Goal: Task Accomplishment & Management: Manage account settings

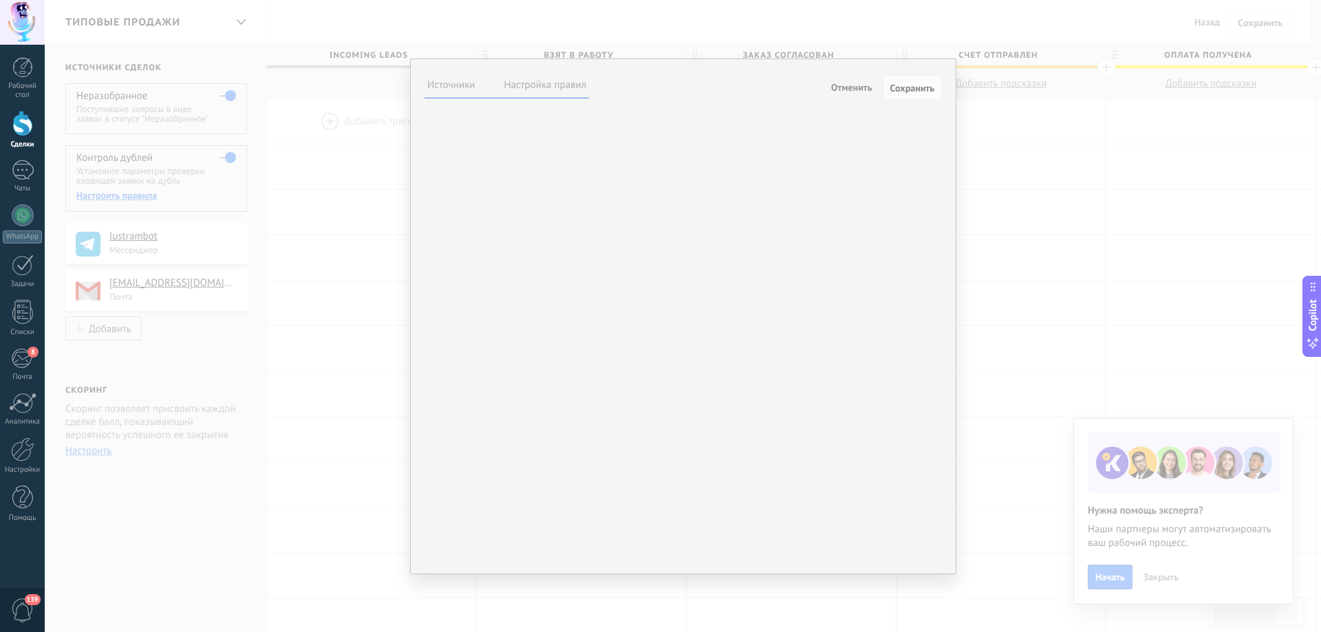
click at [1004, 110] on div "**********" at bounding box center [683, 316] width 1276 height 632
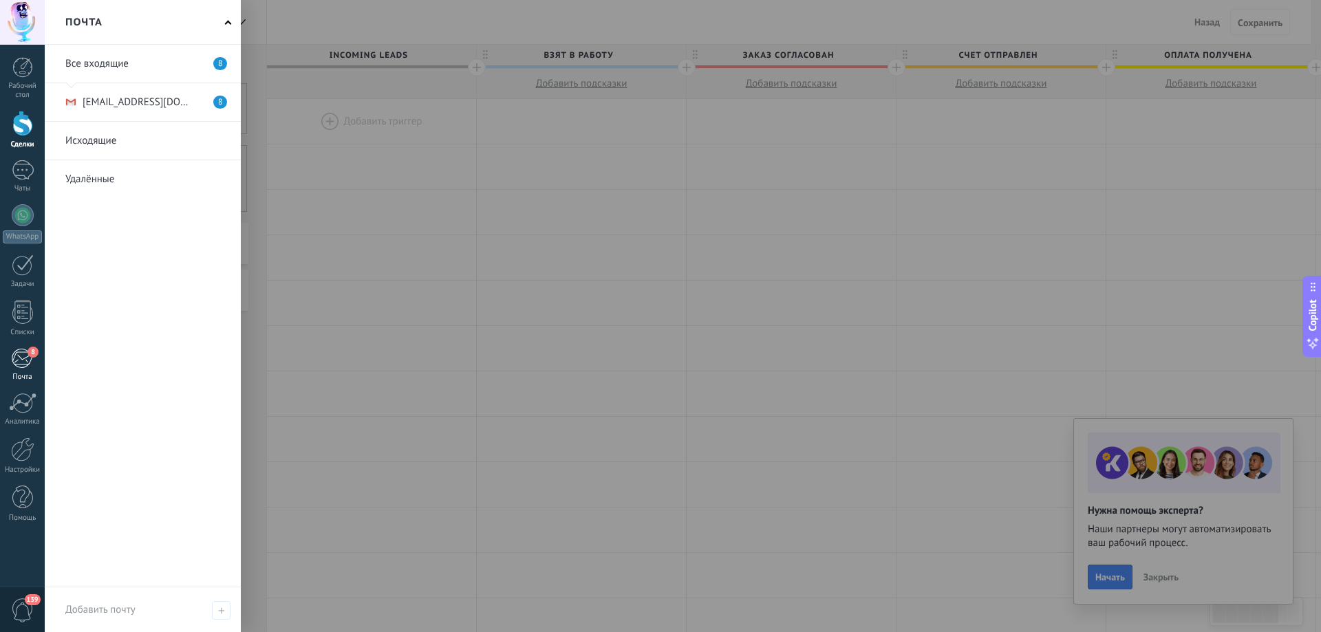
click at [21, 360] on div "8" at bounding box center [22, 358] width 23 height 21
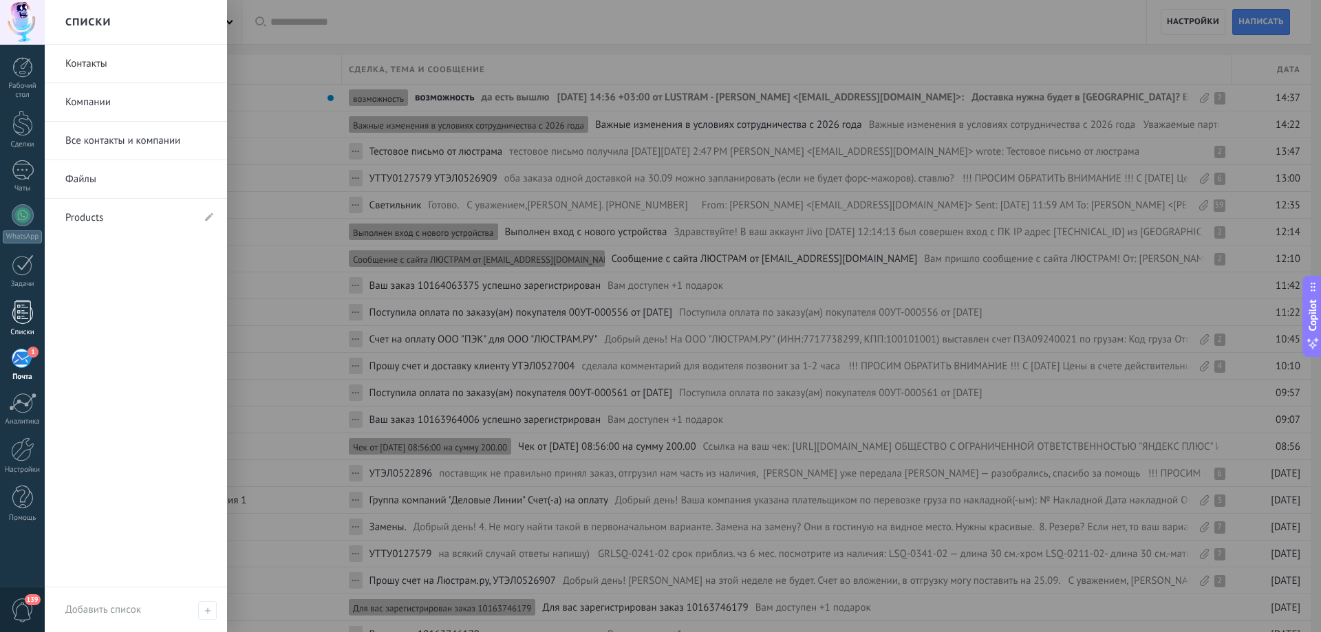
click at [25, 307] on div at bounding box center [22, 312] width 21 height 24
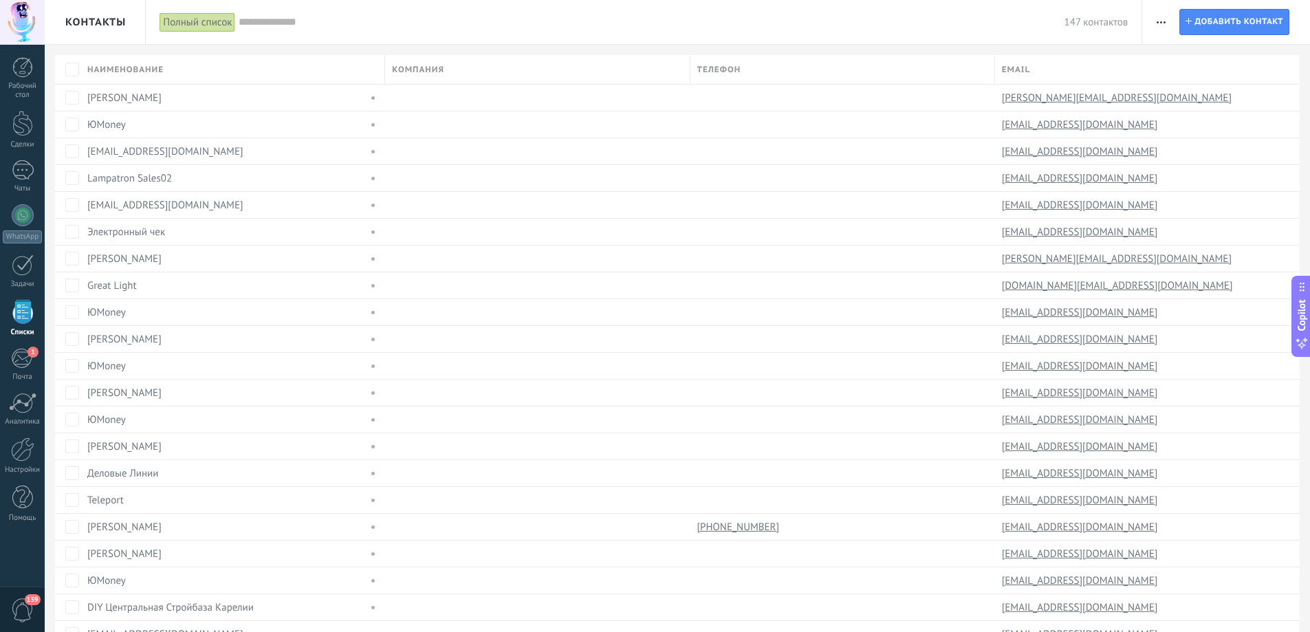
click at [1160, 23] on icon "button" at bounding box center [1161, 22] width 9 height 2
click at [1202, 164] on span "Настройки таблицы" at bounding box center [1213, 169] width 89 height 28
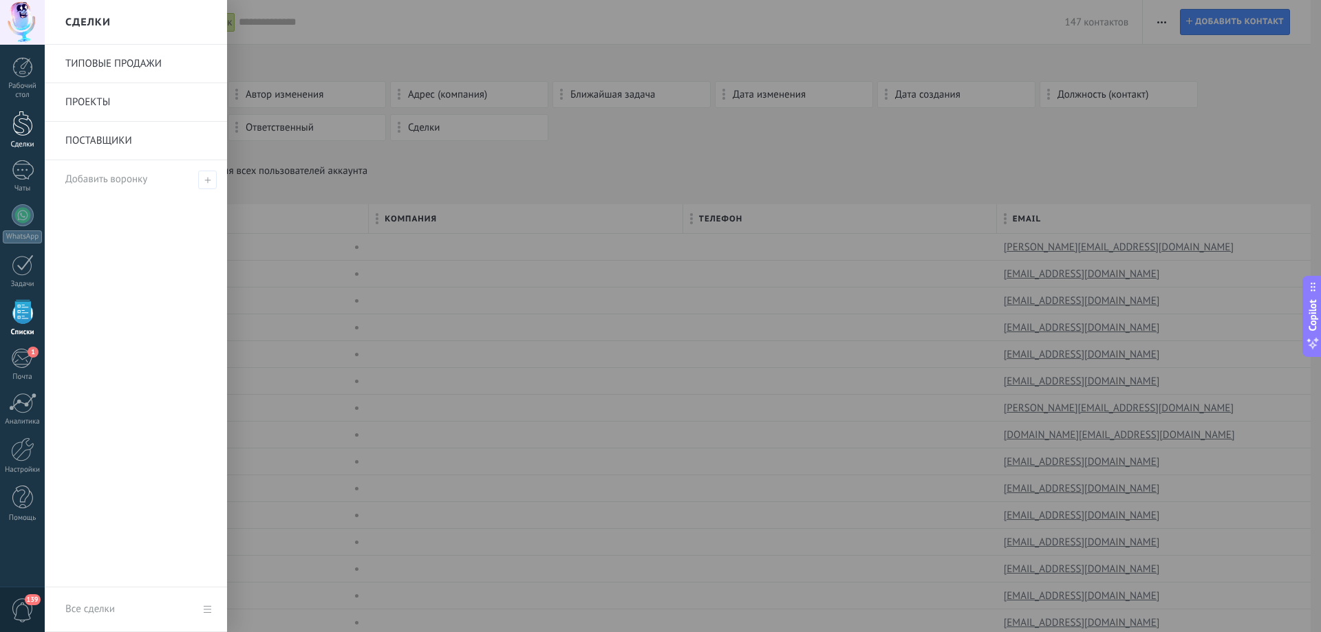
click at [17, 127] on div at bounding box center [22, 123] width 21 height 25
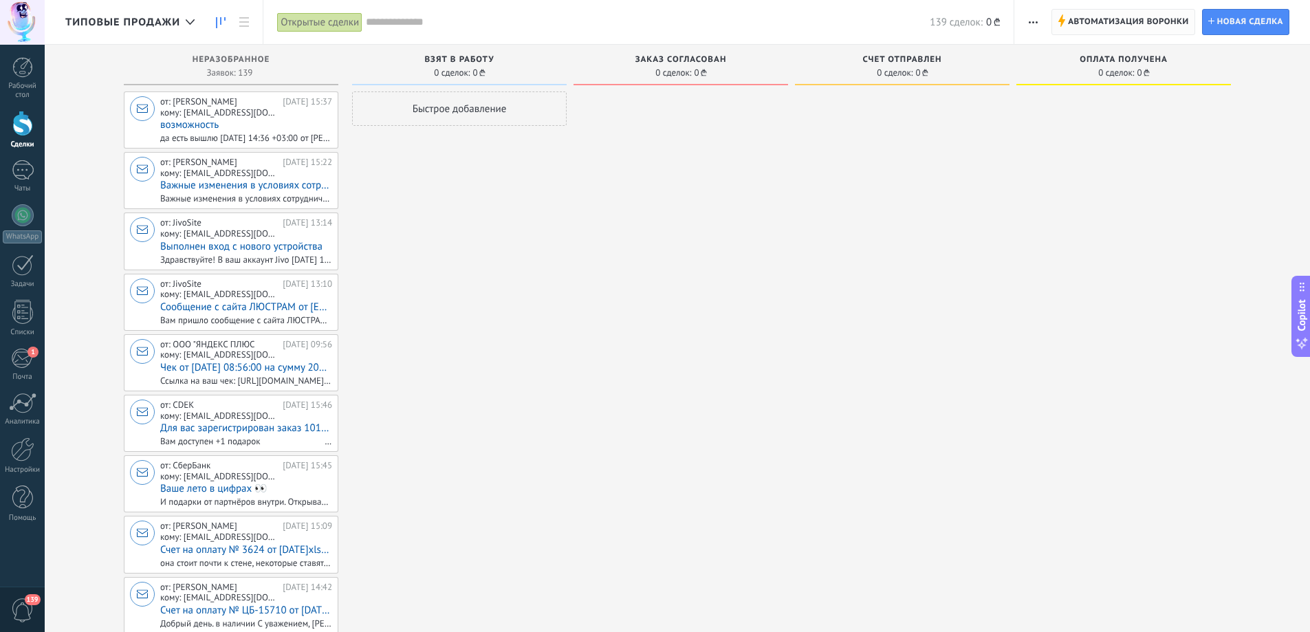
click at [1124, 17] on span "Автоматизация воронки" at bounding box center [1128, 22] width 121 height 25
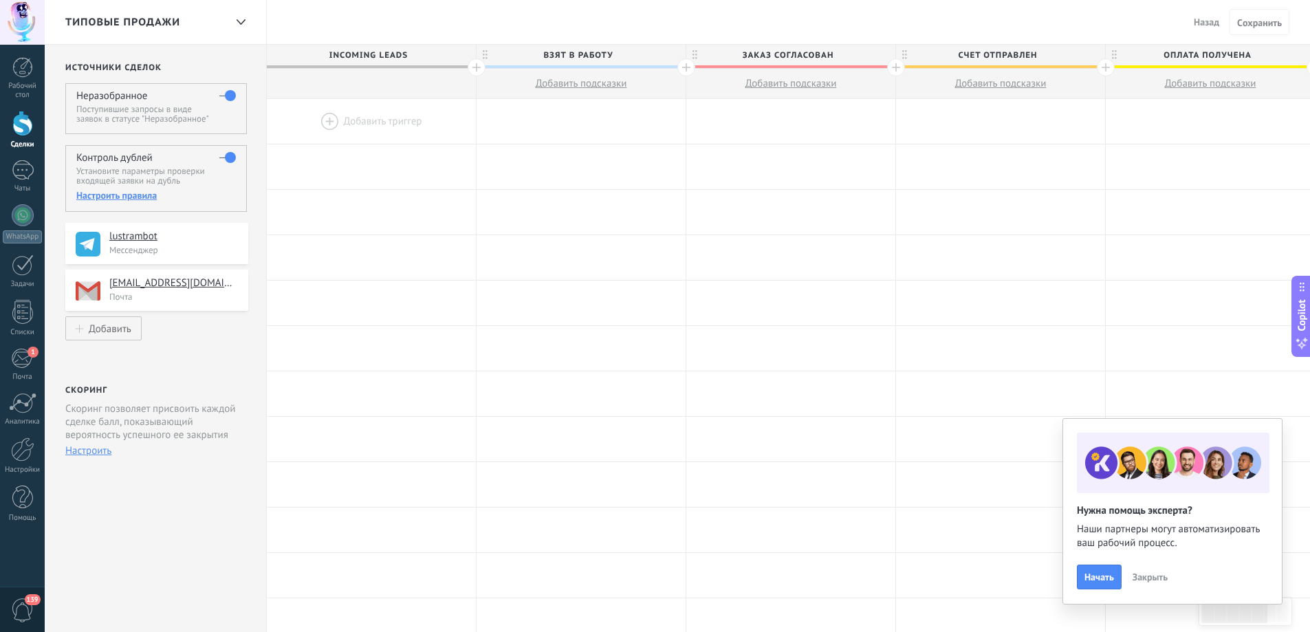
click at [136, 190] on div "Настроить правила" at bounding box center [155, 195] width 159 height 12
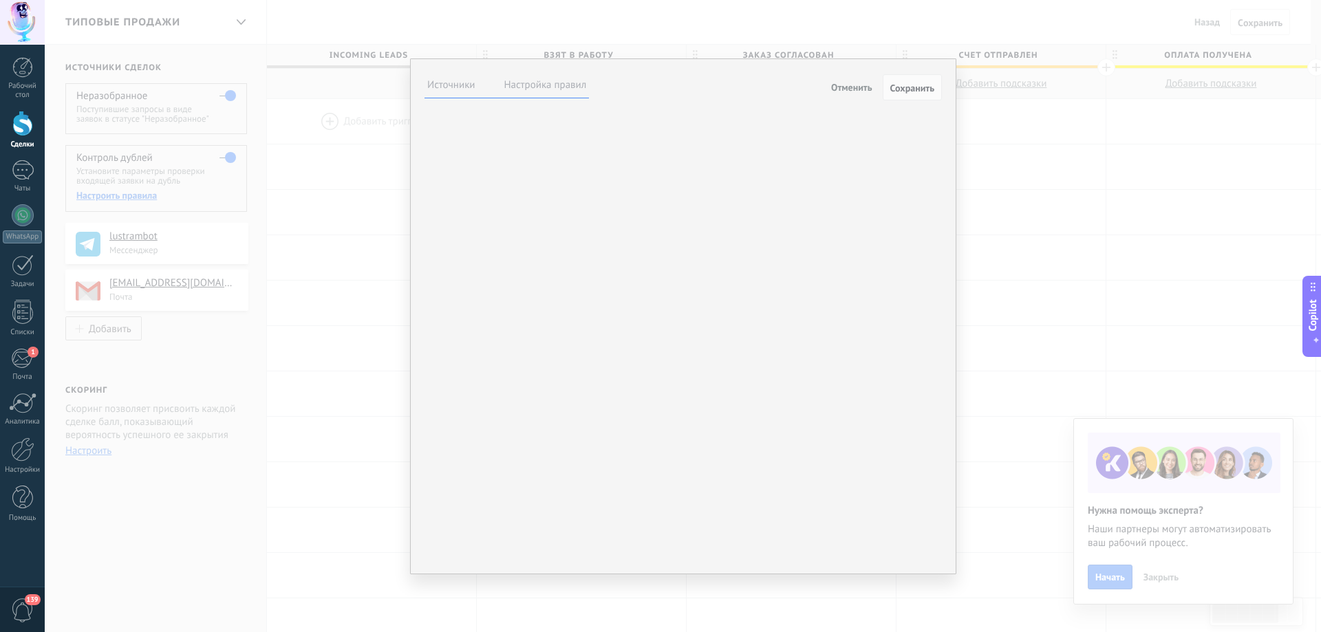
click at [523, 87] on label "Настройка правил" at bounding box center [545, 84] width 83 height 13
click at [0, 0] on div "Incoming leads ВЗЯТ В РАБОТУ ЗАКАЗ СОГЛАСОВАН СЧЕТ ОТПРАВЛЕН ОПЛАТА ПОЛУЧЕНА от…" at bounding box center [0, 0] width 0 height 0
click at [637, 291] on div at bounding box center [683, 316] width 1276 height 632
click at [0, 0] on button "Добавить поле" at bounding box center [0, 0] width 0 height 0
click at [0, 0] on div "Сравнивать по BIG DATA Система узнает клиента при помощи алгоритмов машинного о…" at bounding box center [0, 0] width 0 height 0
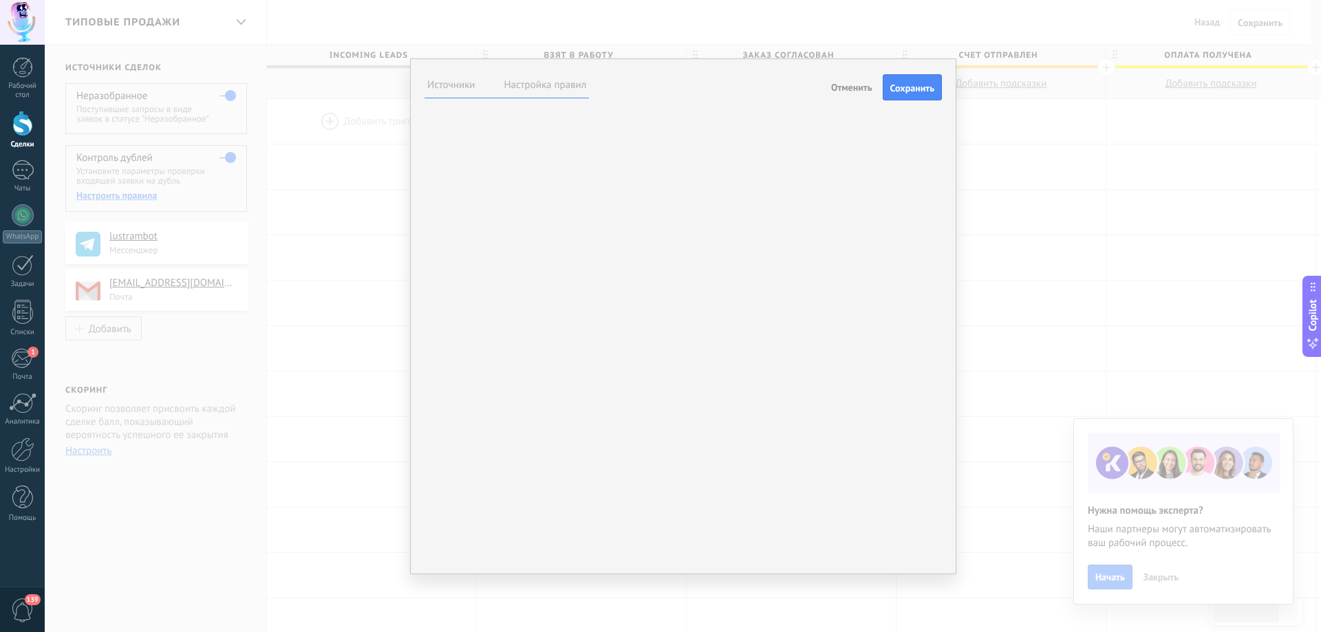
click at [450, 85] on label "Источники" at bounding box center [451, 84] width 48 height 13
click at [533, 90] on label "Настройка правил" at bounding box center [545, 84] width 83 height 13
click at [0, 0] on span "Обновить самую новую сделку" at bounding box center [0, 0] width 0 height 0
click at [0, 0] on p "Объединение не произойдет, если будет найдено более 3 дублей" at bounding box center [0, 0] width 0 height 0
click at [999, 121] on div "**********" at bounding box center [683, 316] width 1276 height 632
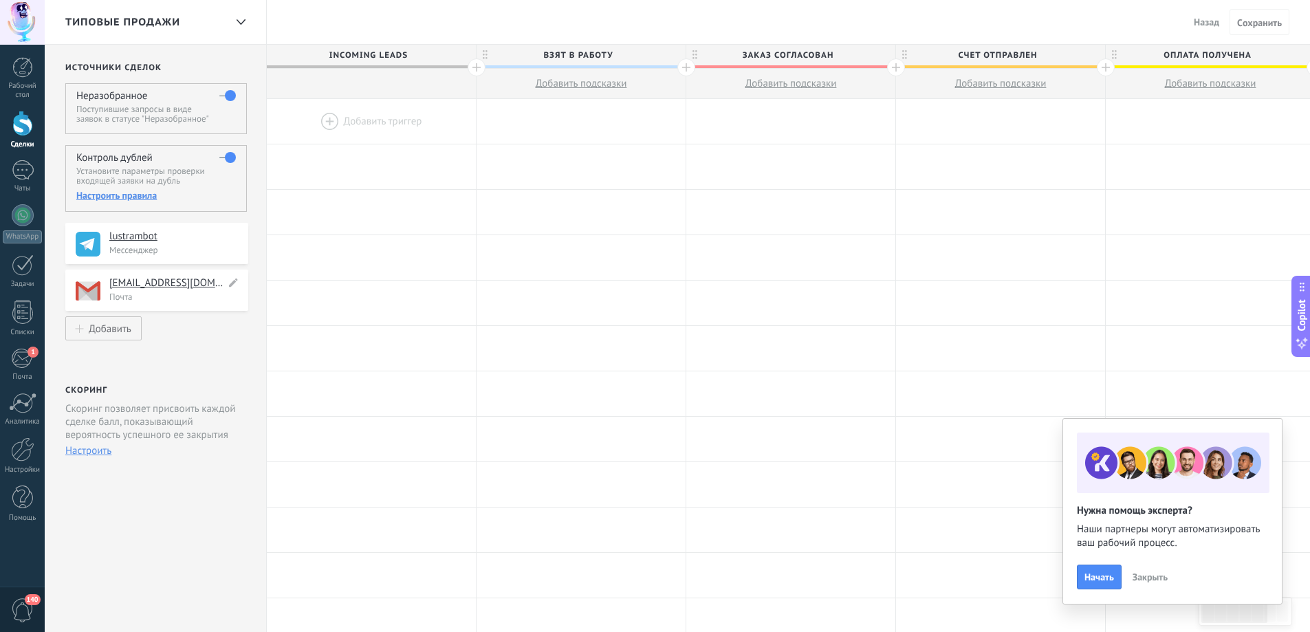
click at [150, 290] on h4 "[EMAIL_ADDRESS][DOMAIN_NAME]" at bounding box center [167, 284] width 116 height 14
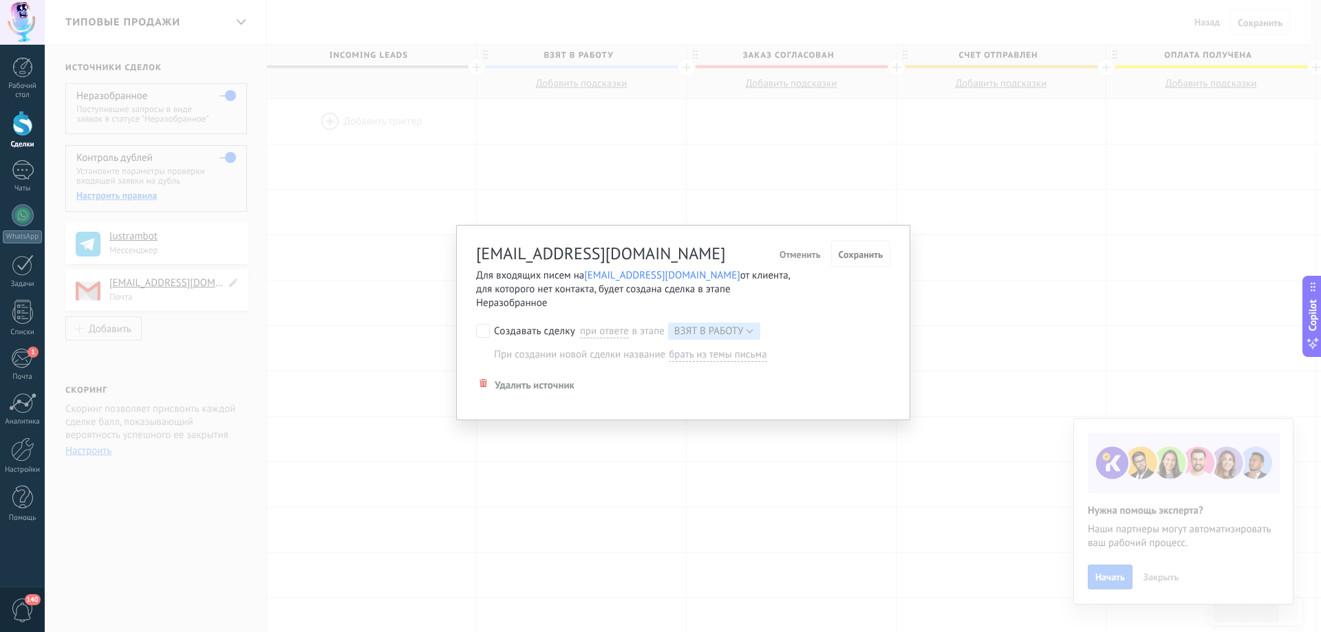
click at [169, 295] on div "[EMAIL_ADDRESS][DOMAIN_NAME] Отменить Сохранить Для входящих писем на [EMAIL_AD…" at bounding box center [683, 316] width 1276 height 632
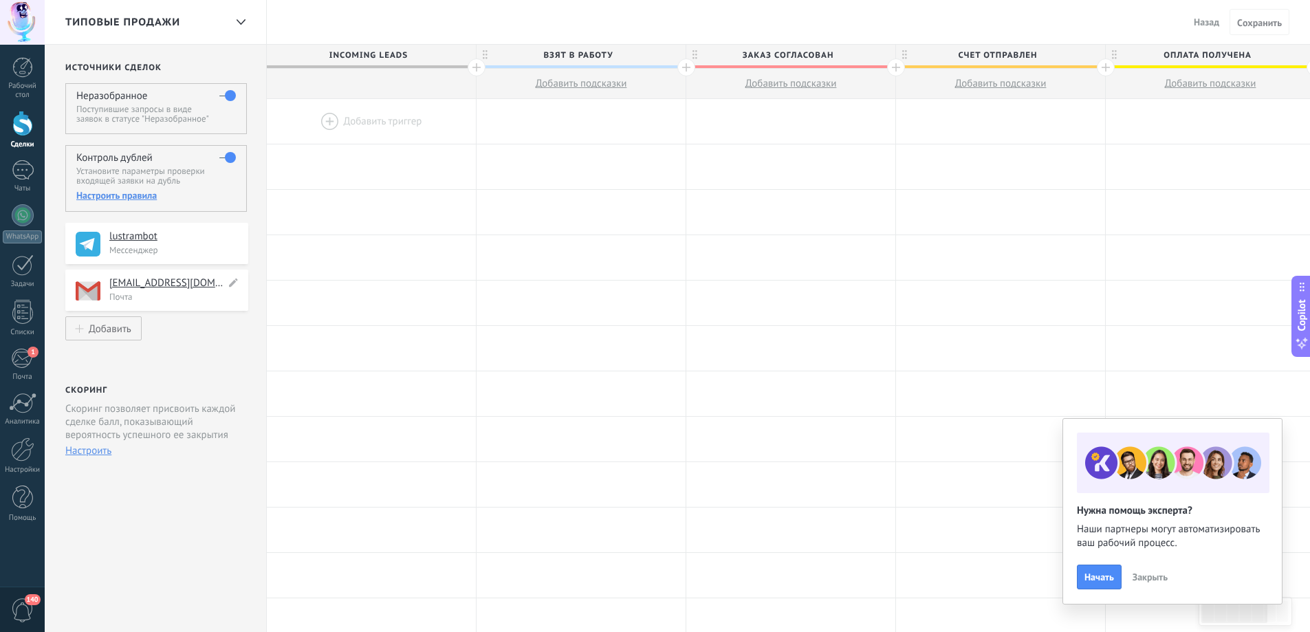
click at [169, 295] on p "Почта" at bounding box center [174, 297] width 131 height 12
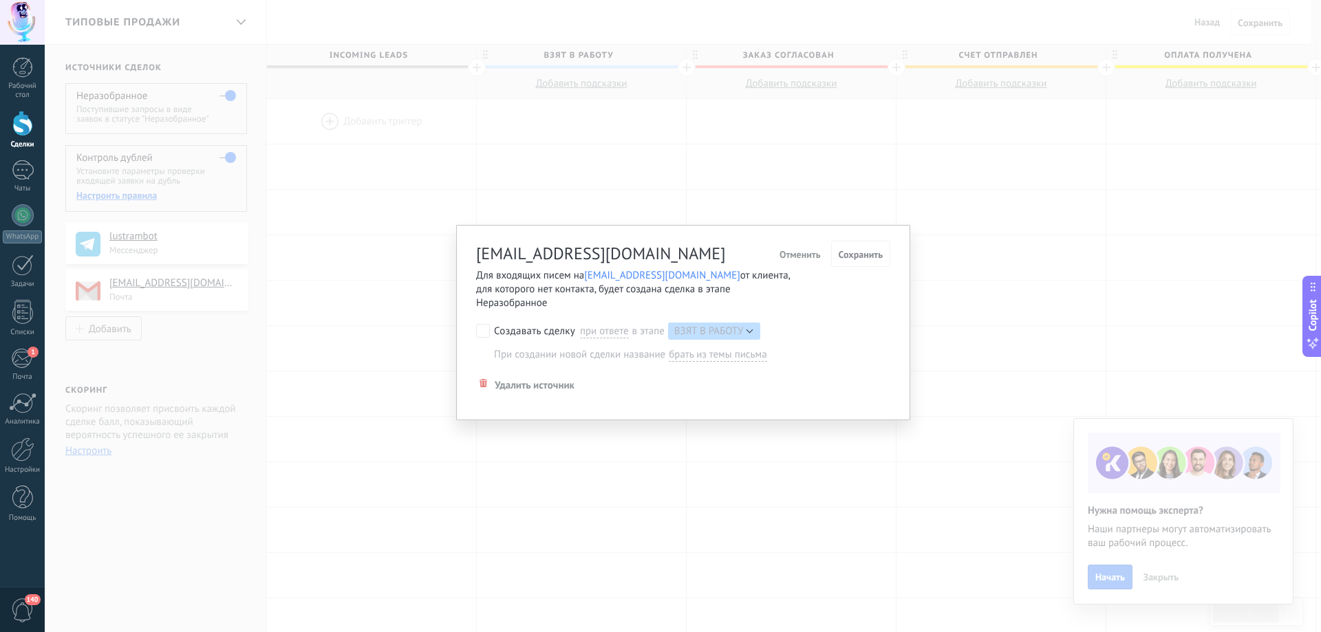
click at [812, 250] on span "Отменить" at bounding box center [799, 255] width 41 height 10
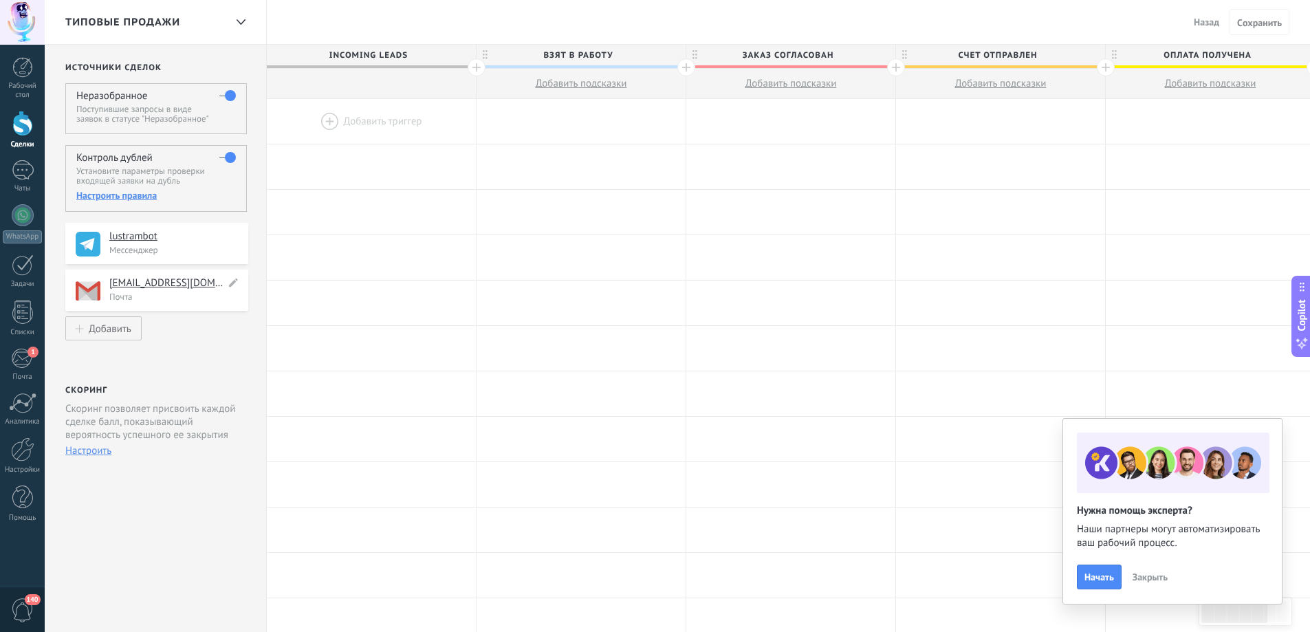
click at [173, 295] on p "Почта" at bounding box center [174, 297] width 131 height 12
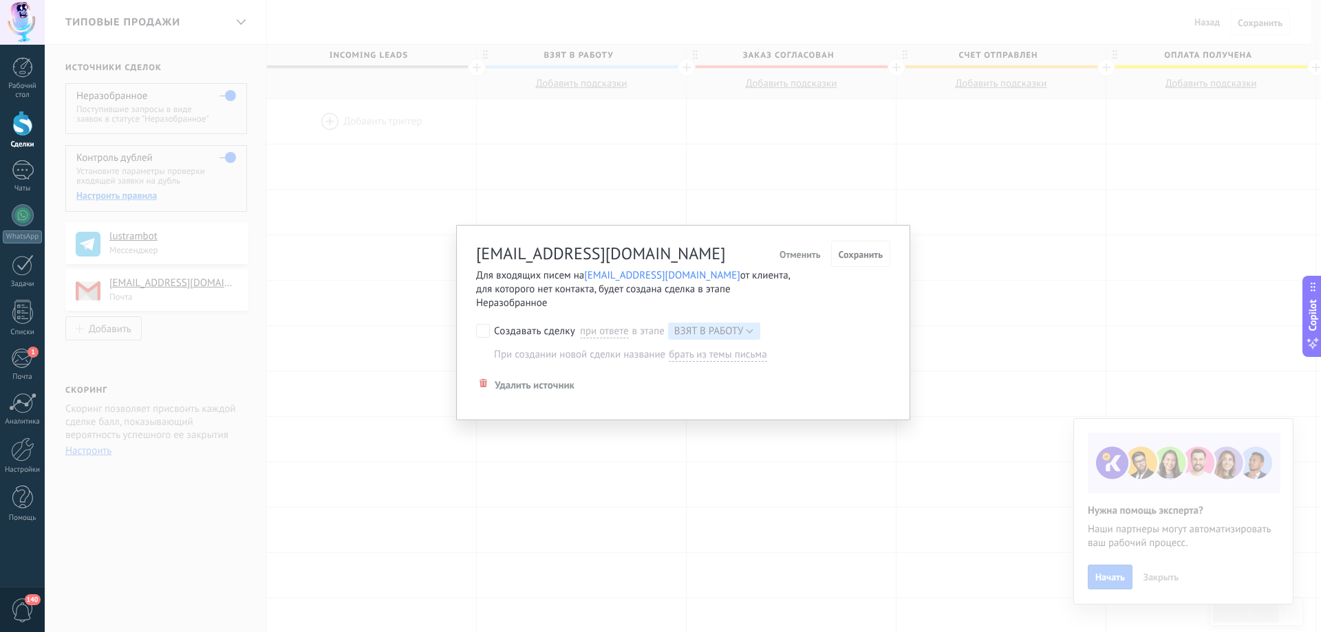
click at [795, 257] on span "Отменить" at bounding box center [799, 255] width 41 height 10
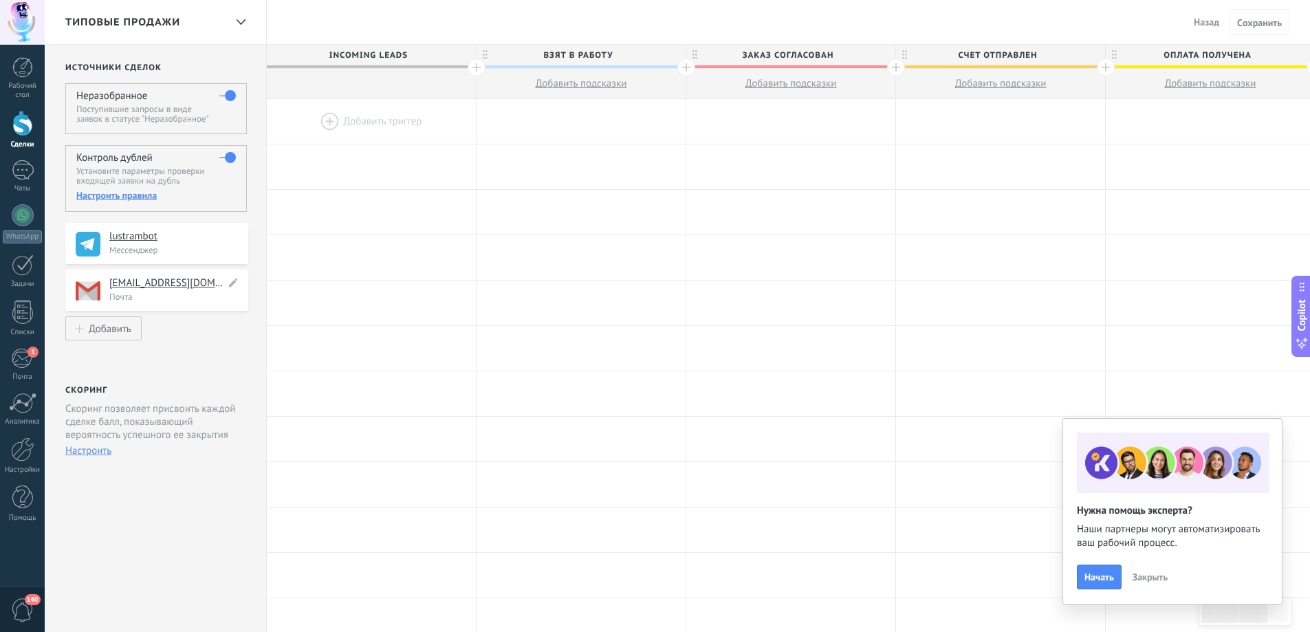
click at [171, 295] on p "Почта" at bounding box center [174, 297] width 131 height 12
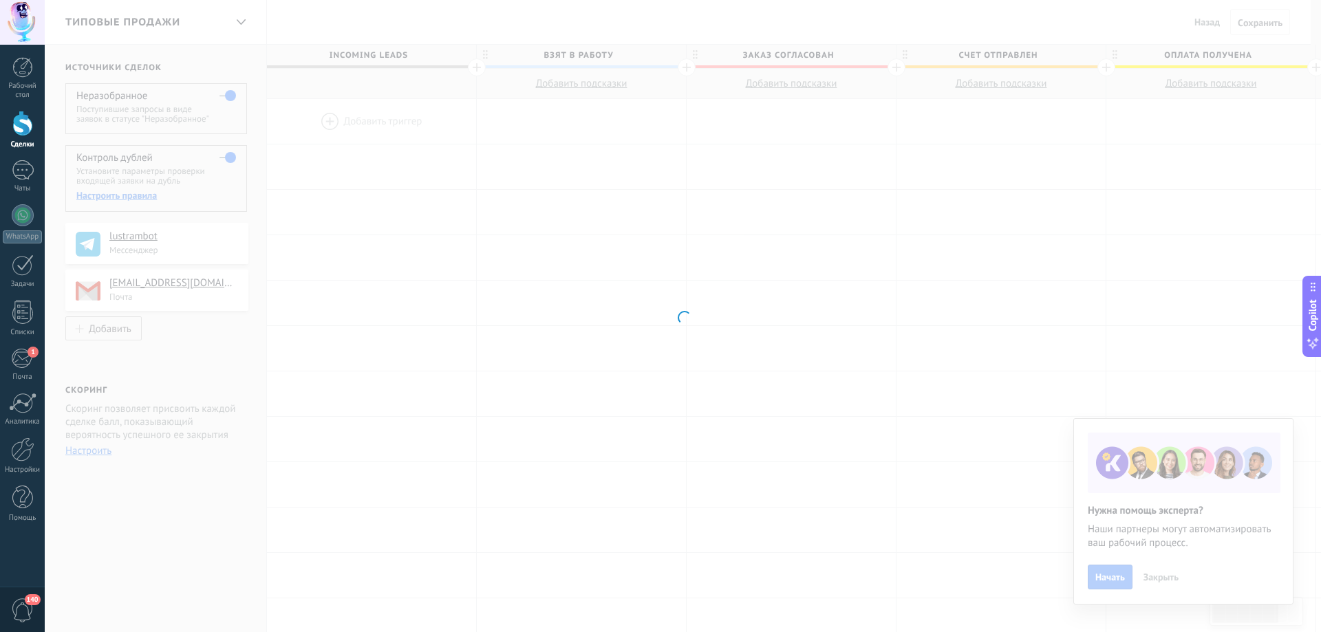
click at [172, 295] on div at bounding box center [683, 316] width 1276 height 632
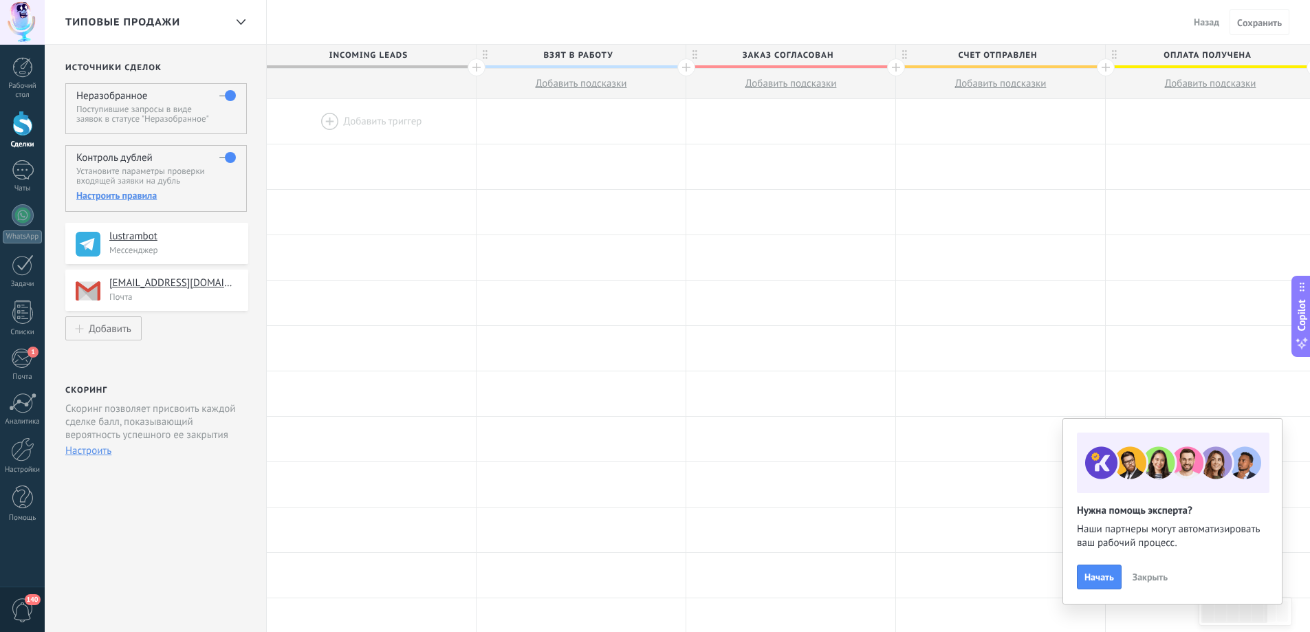
click at [172, 295] on p "Почта" at bounding box center [174, 297] width 131 height 12
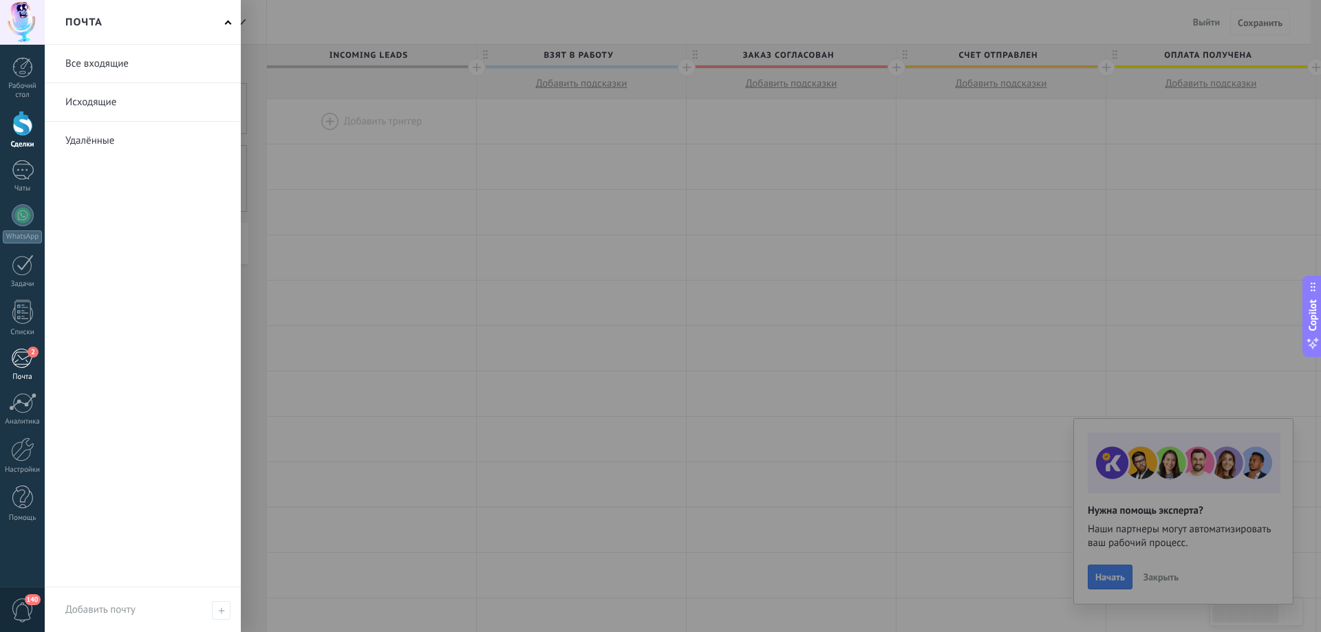
click at [19, 352] on div "2" at bounding box center [22, 358] width 23 height 21
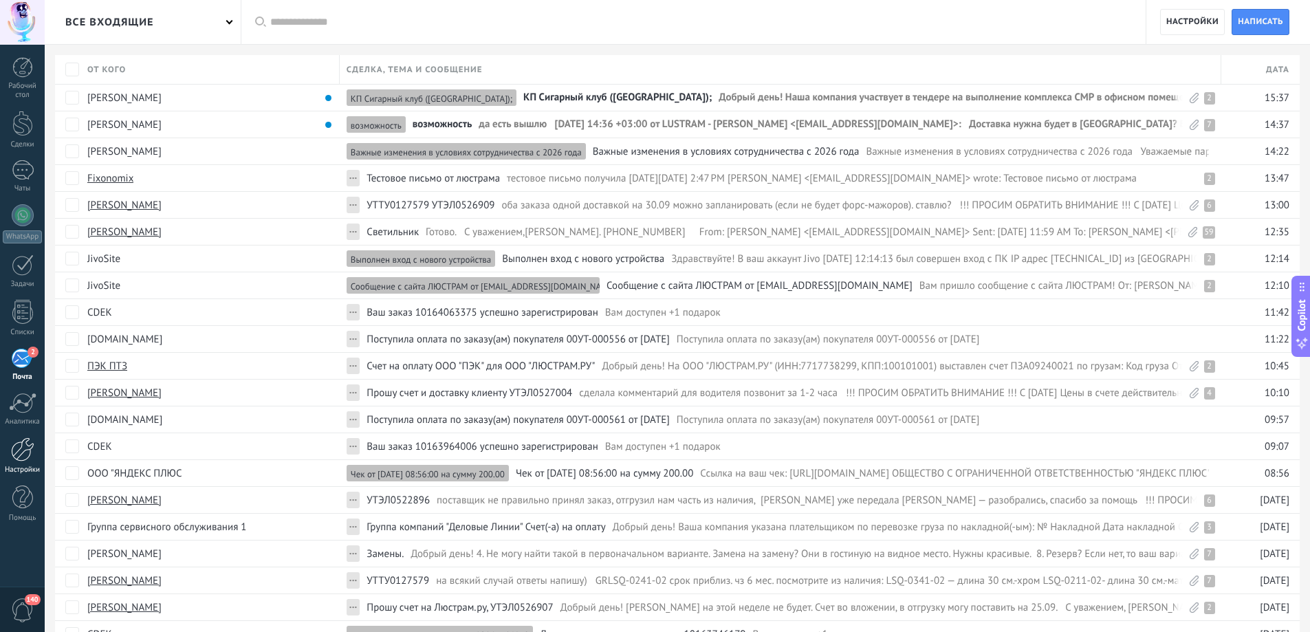
click at [27, 451] on div at bounding box center [22, 449] width 23 height 24
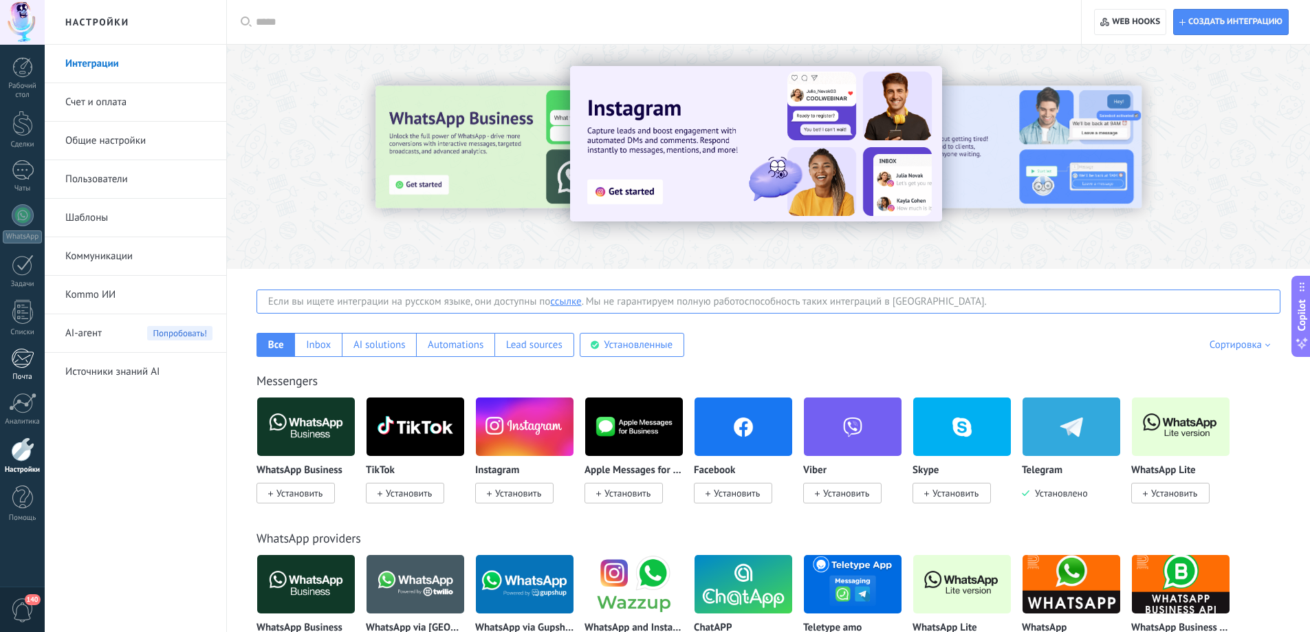
click at [26, 355] on div "2" at bounding box center [22, 358] width 23 height 21
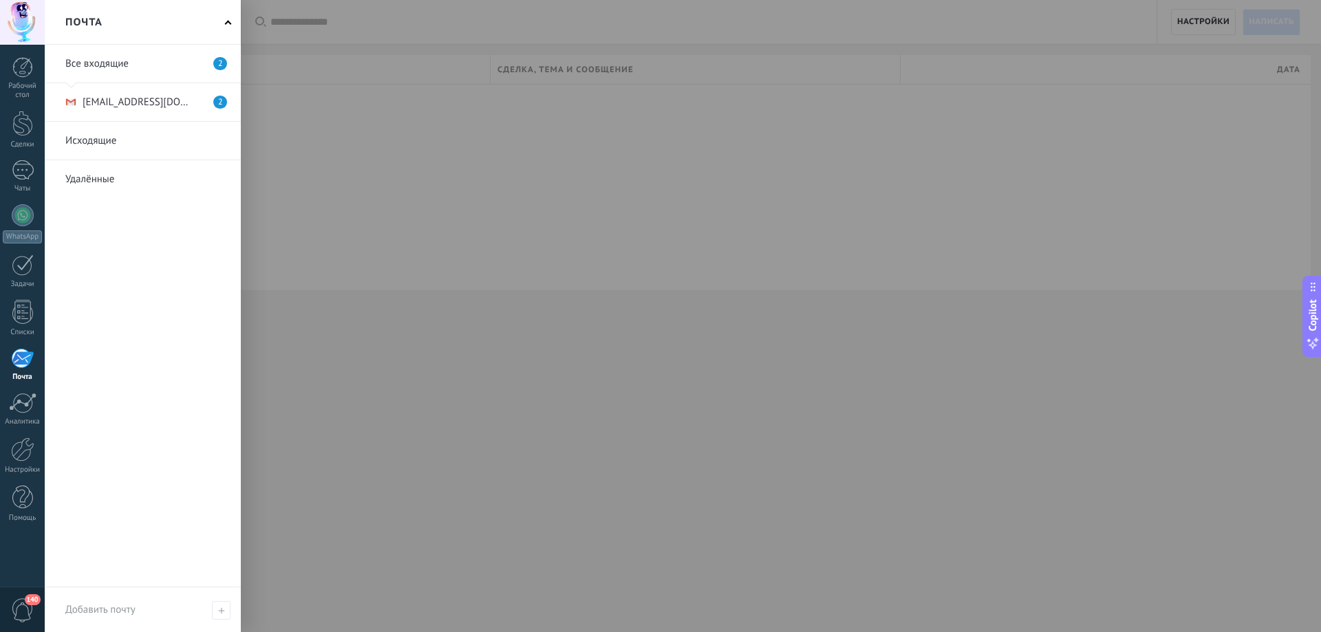
click at [131, 101] on link at bounding box center [143, 102] width 196 height 38
